Goal: Transaction & Acquisition: Purchase product/service

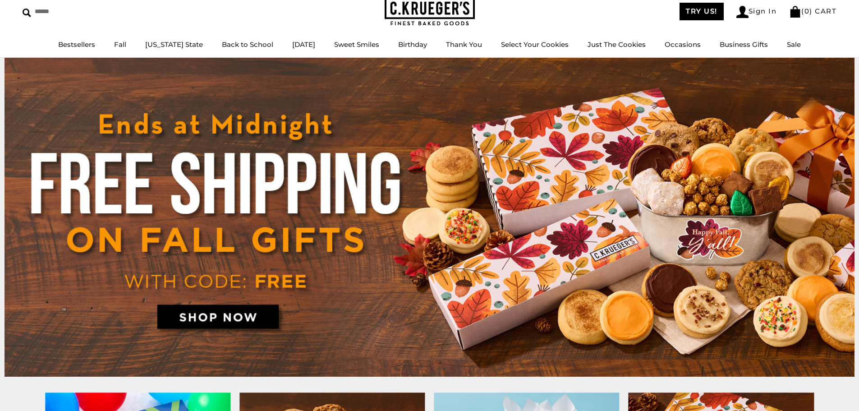
scroll to position [90, 0]
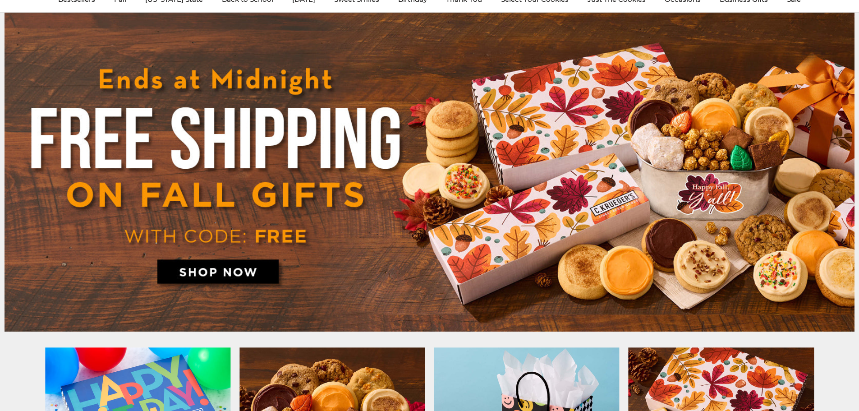
click at [242, 276] on img at bounding box center [430, 172] width 850 height 319
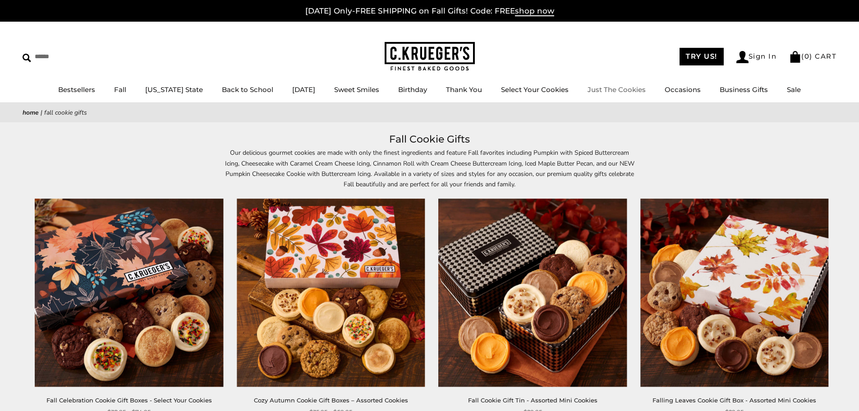
click at [606, 87] on link "Just The Cookies" at bounding box center [616, 89] width 58 height 9
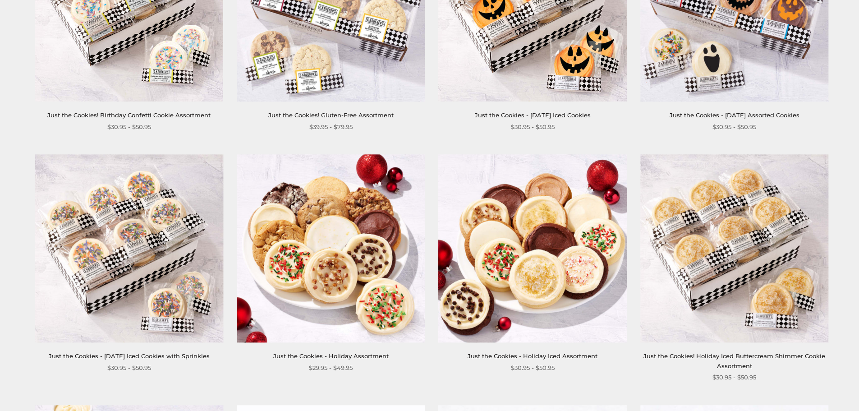
scroll to position [811, 0]
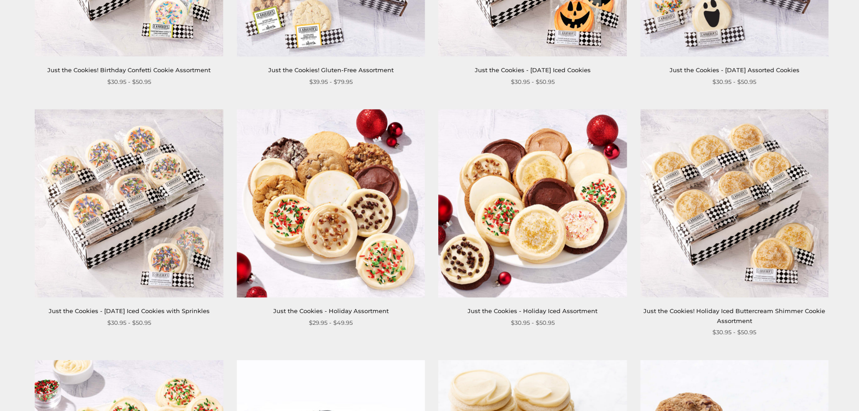
click at [771, 180] on img at bounding box center [734, 203] width 188 height 188
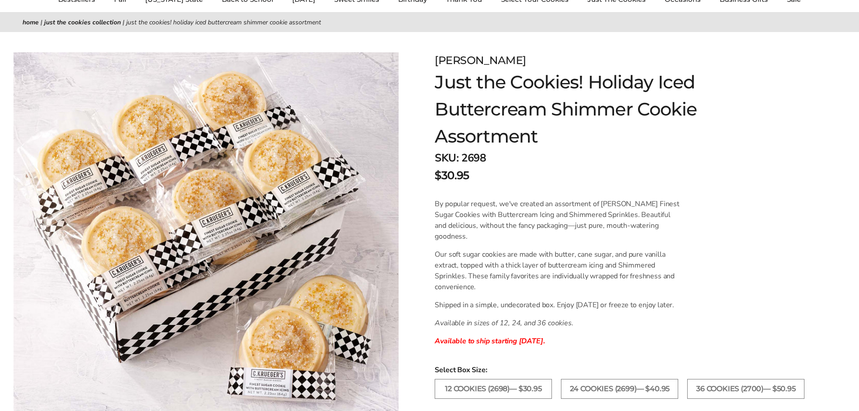
scroll to position [135, 0]
